Goal: Check status: Check status

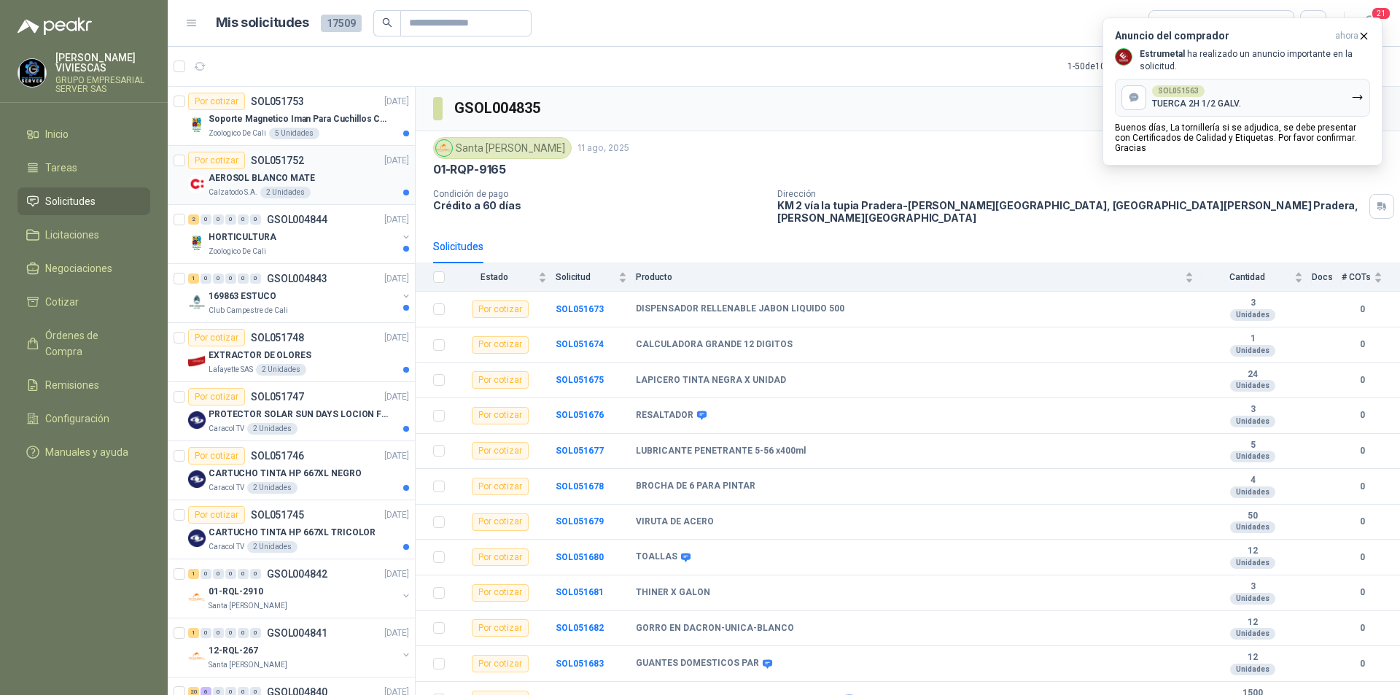
click at [244, 174] on p "AEROSOL BLANCO MATE" at bounding box center [262, 178] width 106 height 14
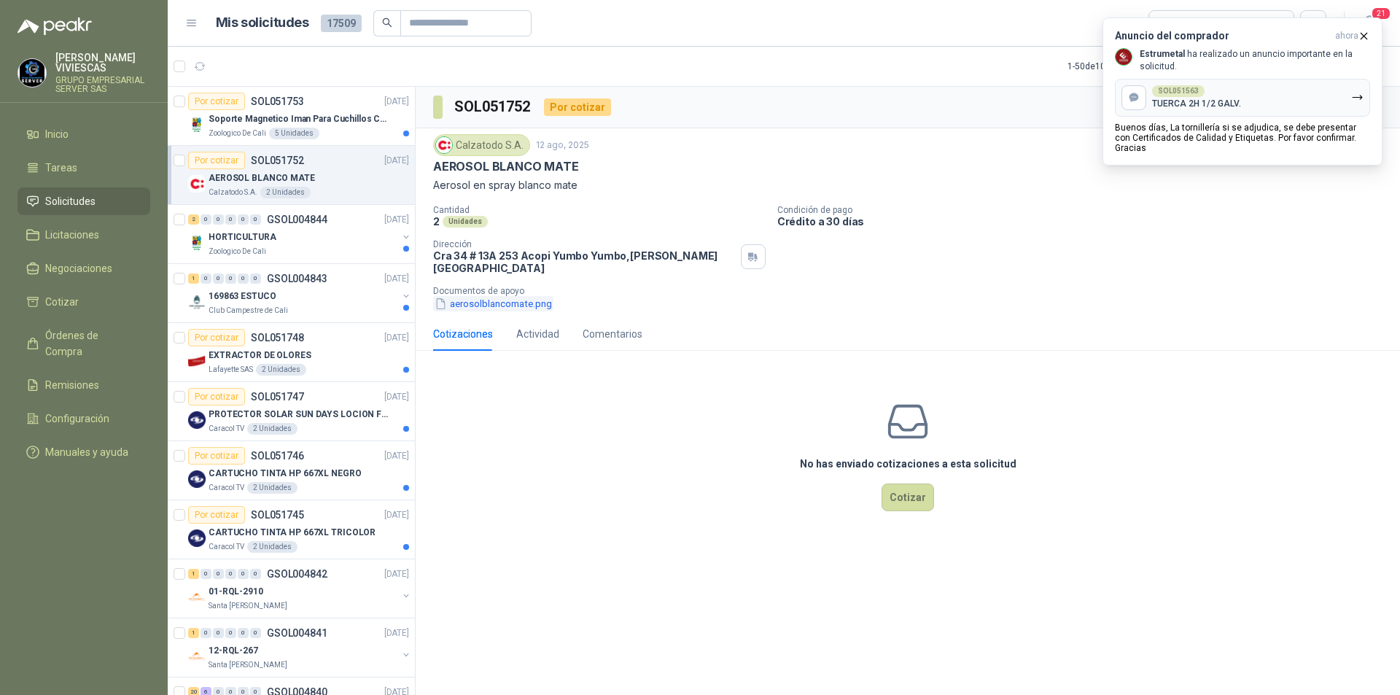
click at [497, 298] on button "aerosolblancomate.png" at bounding box center [493, 303] width 120 height 15
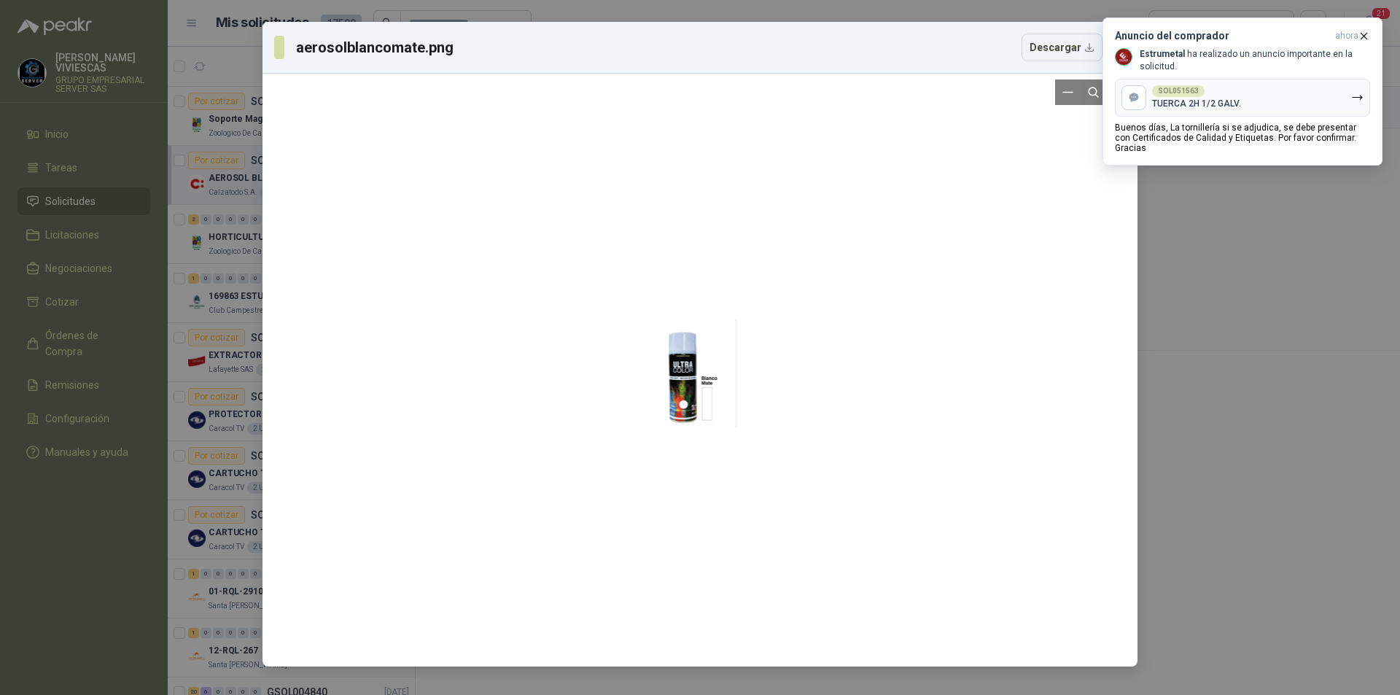
click at [678, 359] on div at bounding box center [701, 369] width 74 height 581
click at [1248, 423] on div "aerosolblancomate.png Descargar" at bounding box center [700, 347] width 1400 height 695
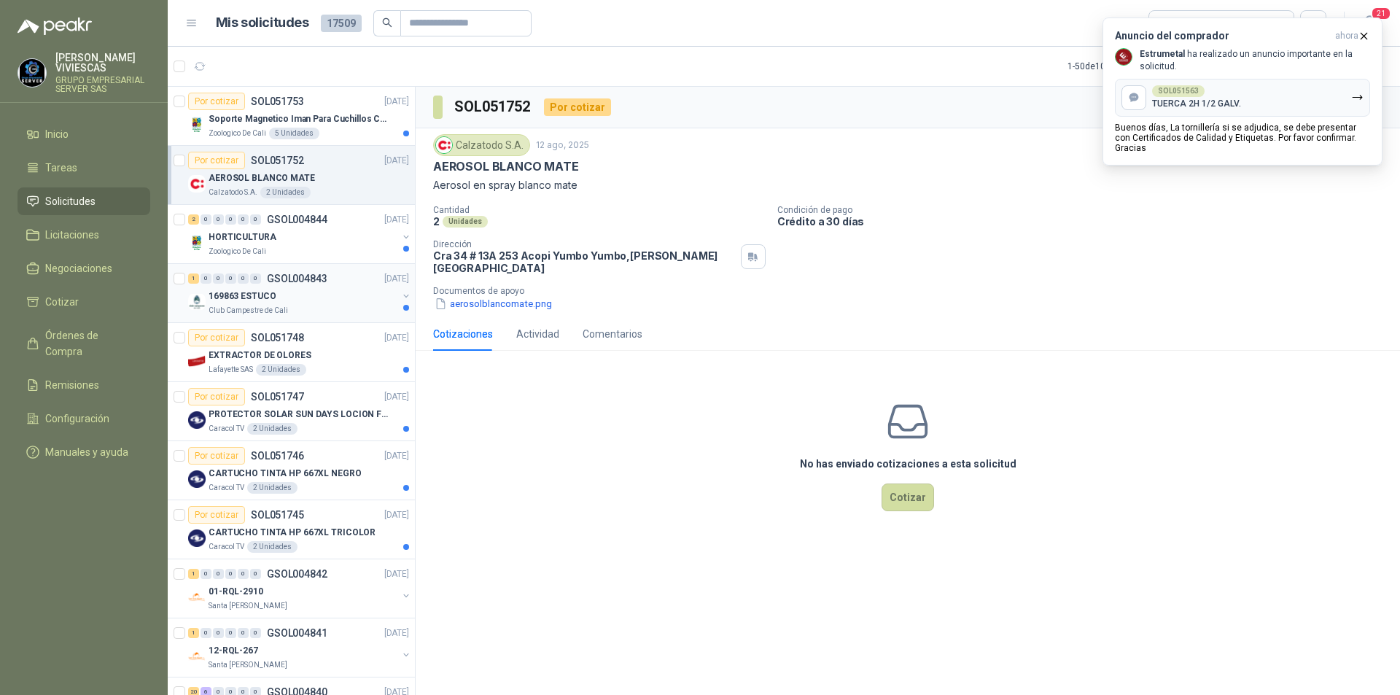
click at [234, 296] on p "169863 ESTUCO" at bounding box center [242, 297] width 67 height 14
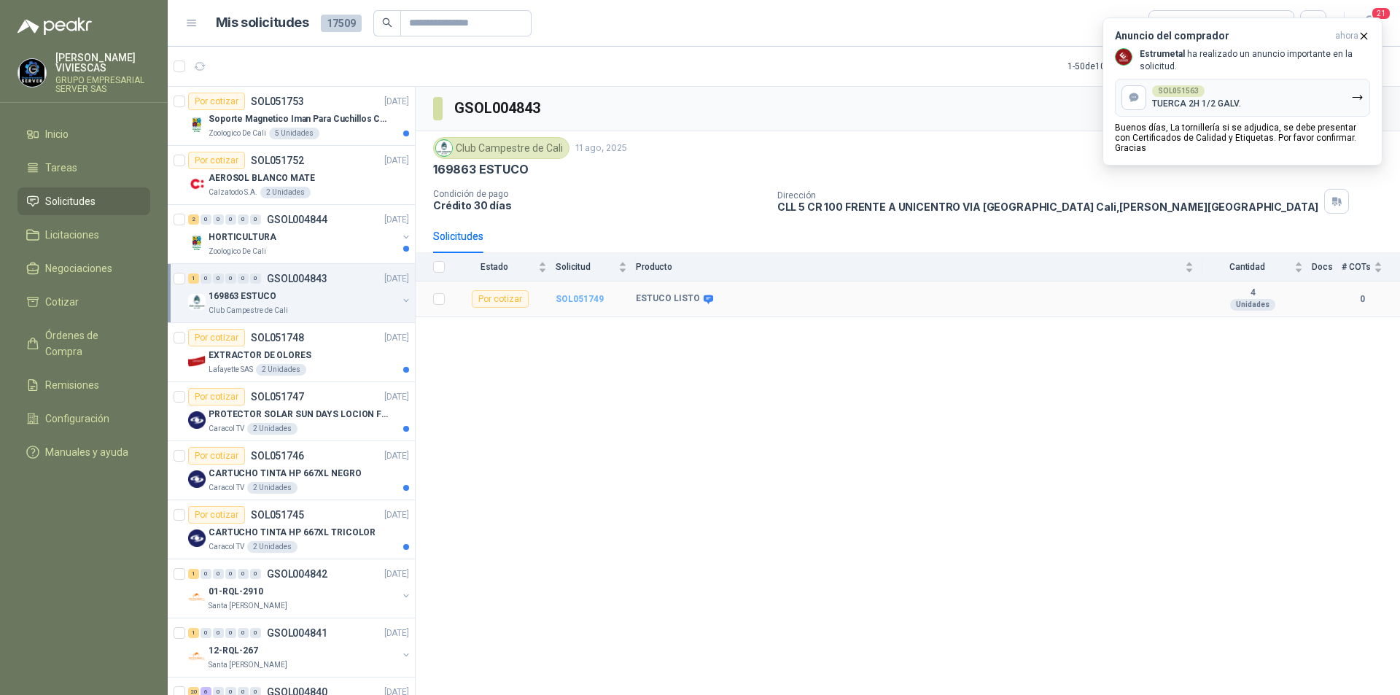
click at [583, 298] on b "SOL051749" at bounding box center [580, 299] width 48 height 10
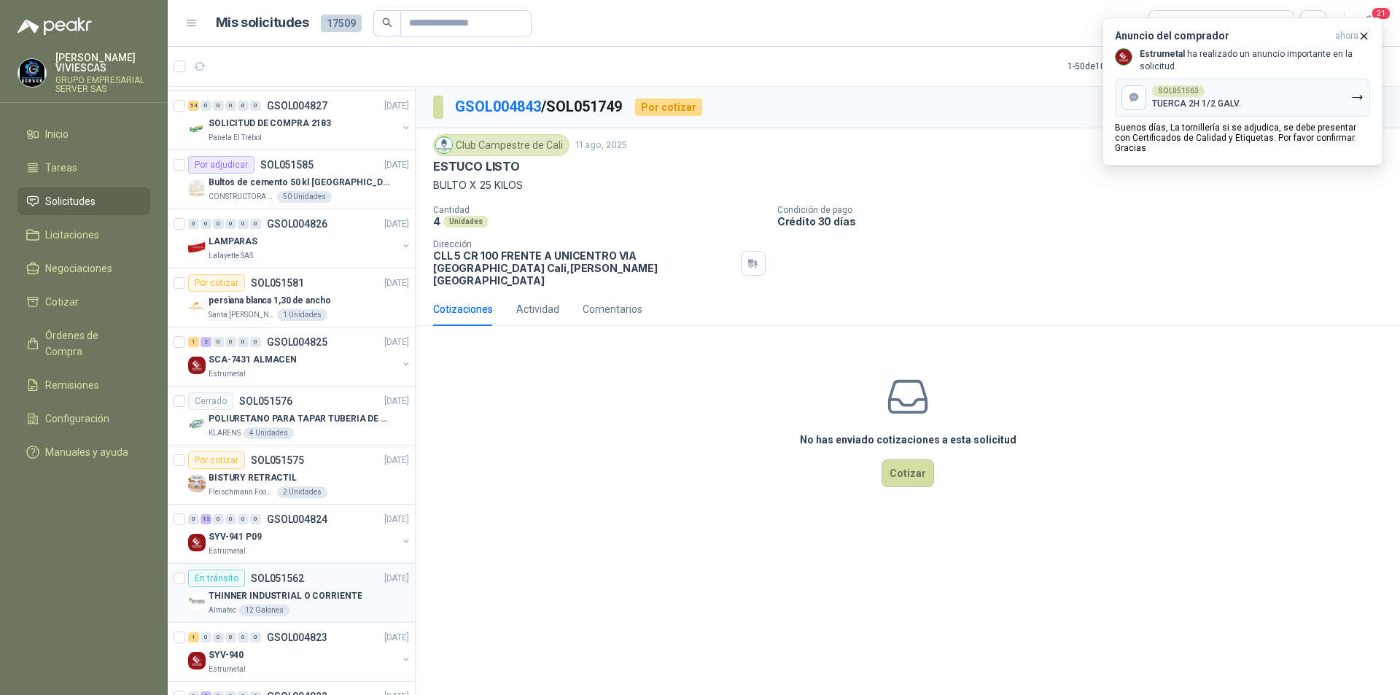
scroll to position [1604, 0]
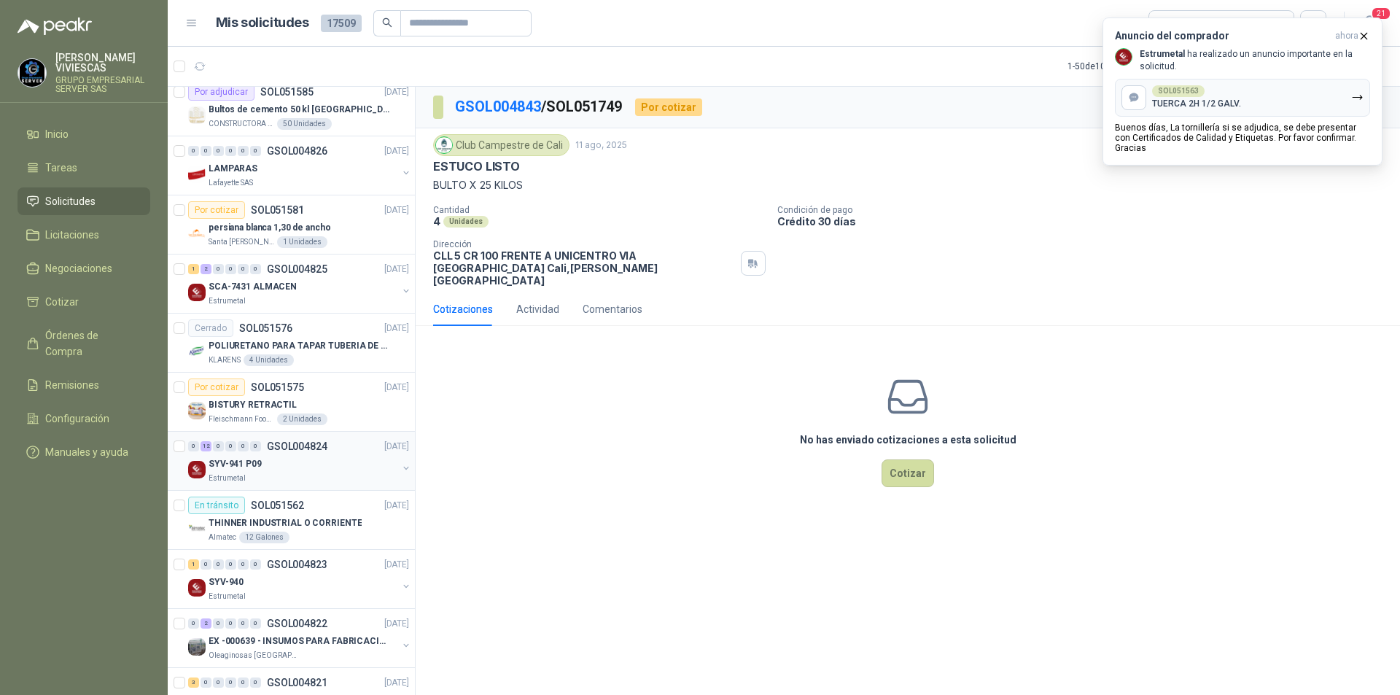
click at [243, 462] on p "SYV-941 P09" at bounding box center [235, 464] width 53 height 14
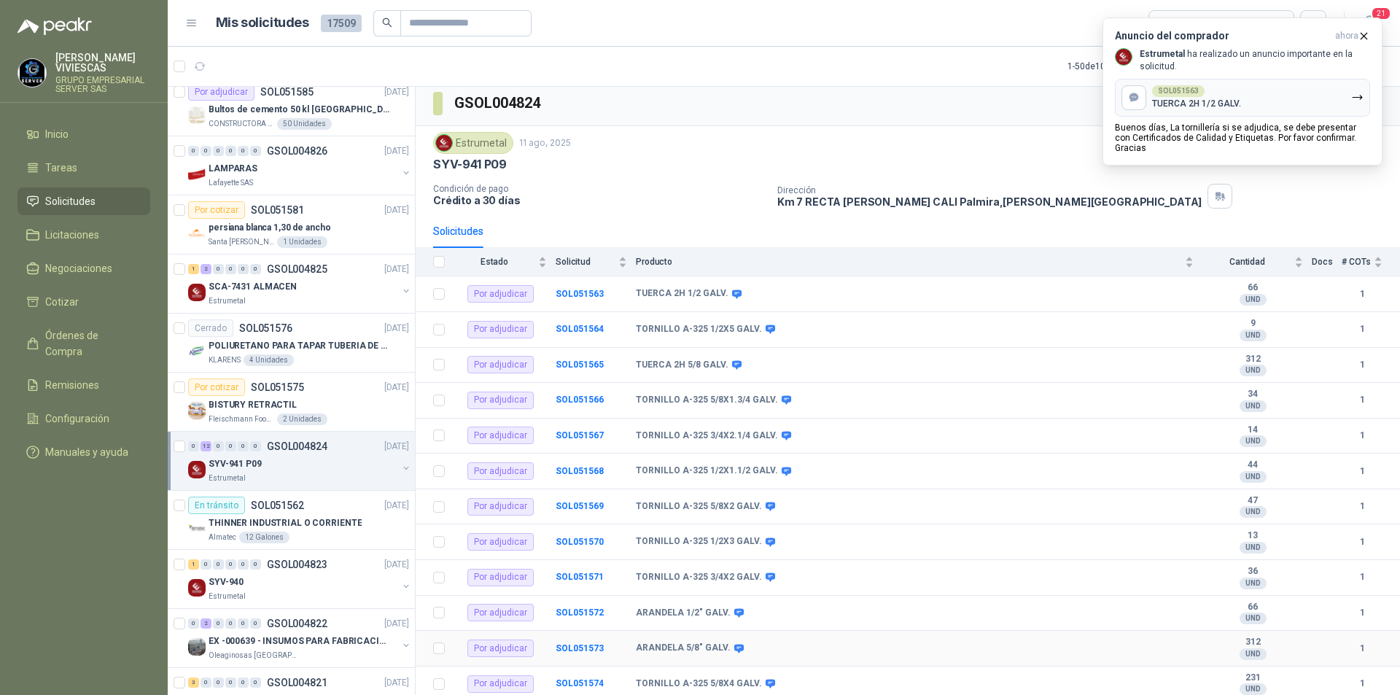
scroll to position [7, 0]
click at [578, 300] on td "SOL051563" at bounding box center [596, 293] width 80 height 36
click at [578, 294] on b "SOL051563" at bounding box center [580, 292] width 48 height 10
click at [578, 326] on b "SOL051564" at bounding box center [580, 327] width 48 height 10
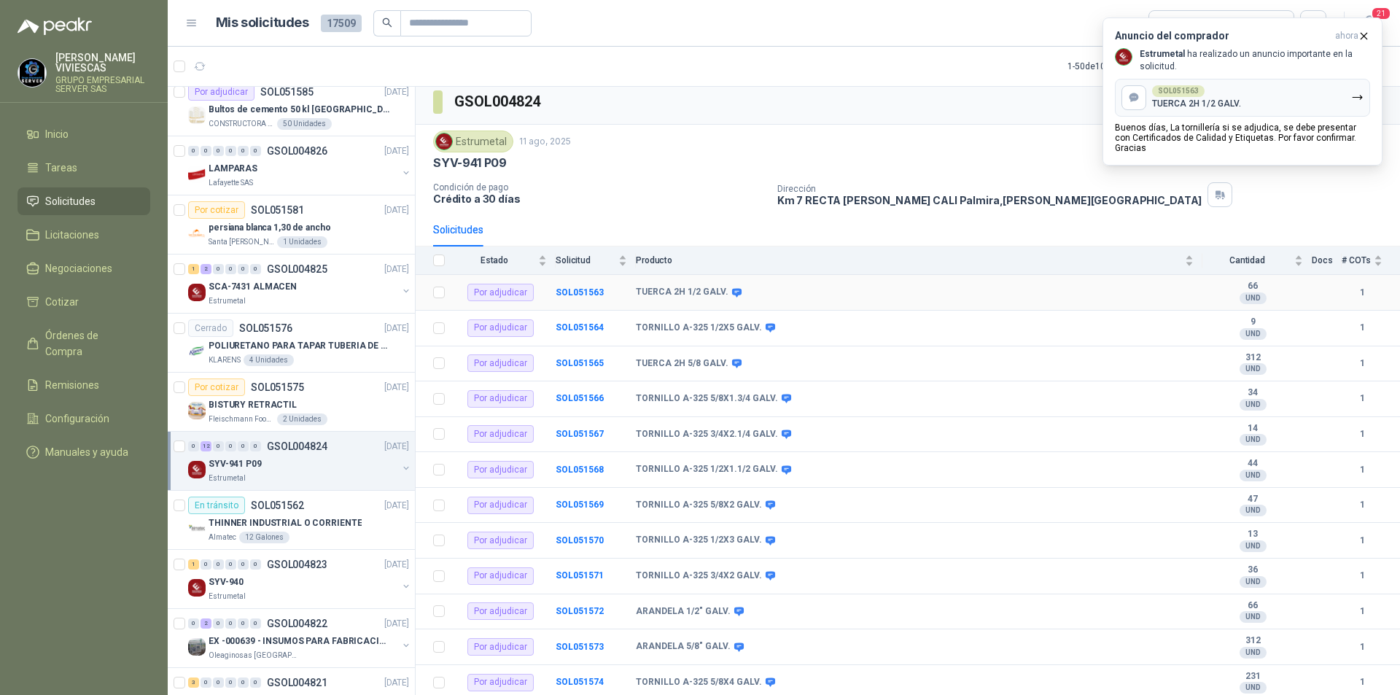
click at [571, 282] on td "SOL051563" at bounding box center [596, 293] width 80 height 36
